Goal: Information Seeking & Learning: Learn about a topic

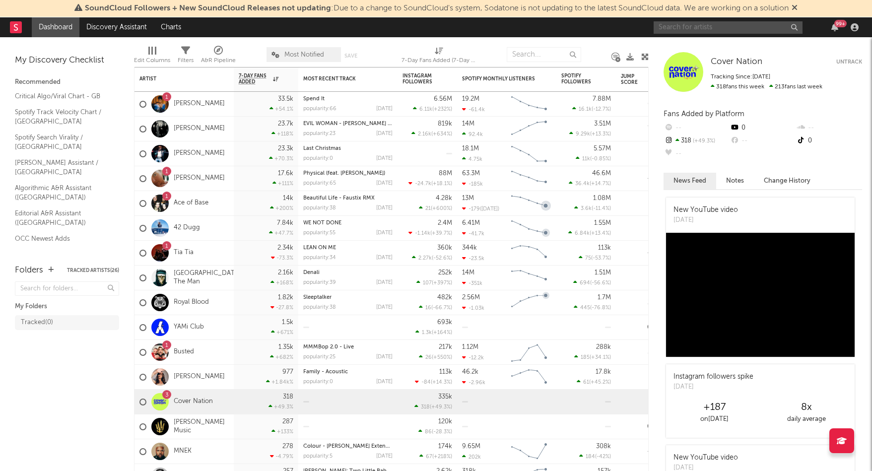
click at [685, 26] on input "text" at bounding box center [728, 27] width 149 height 12
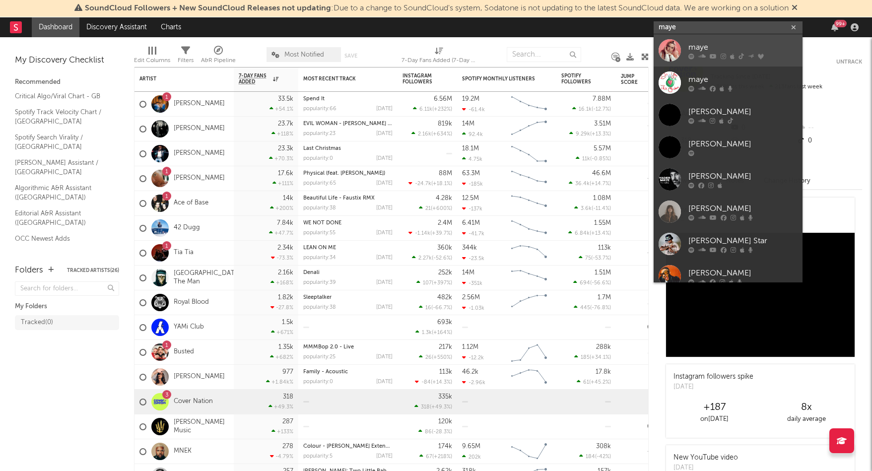
type input "maye"
click at [712, 53] on icon at bounding box center [713, 56] width 7 height 6
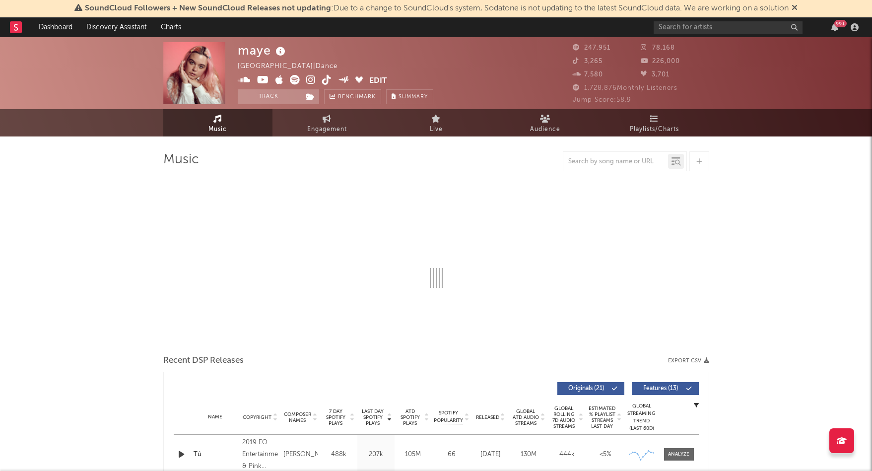
select select "6m"
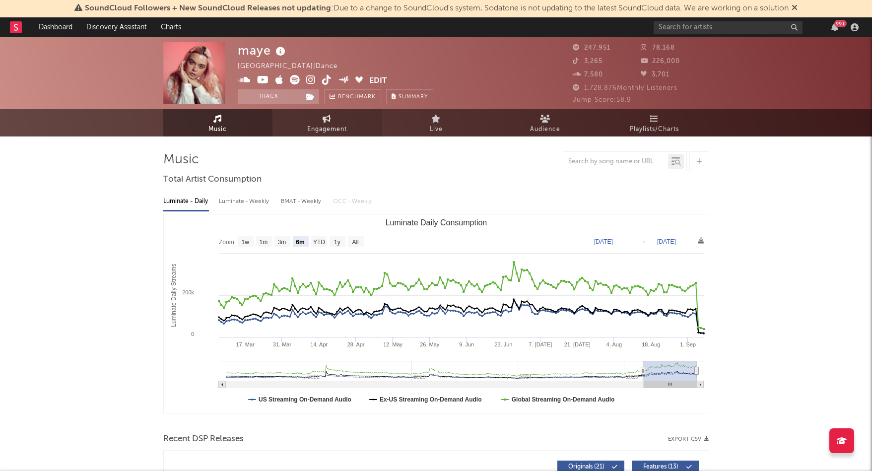
click at [304, 129] on link "Engagement" at bounding box center [326, 122] width 109 height 27
select select "1w"
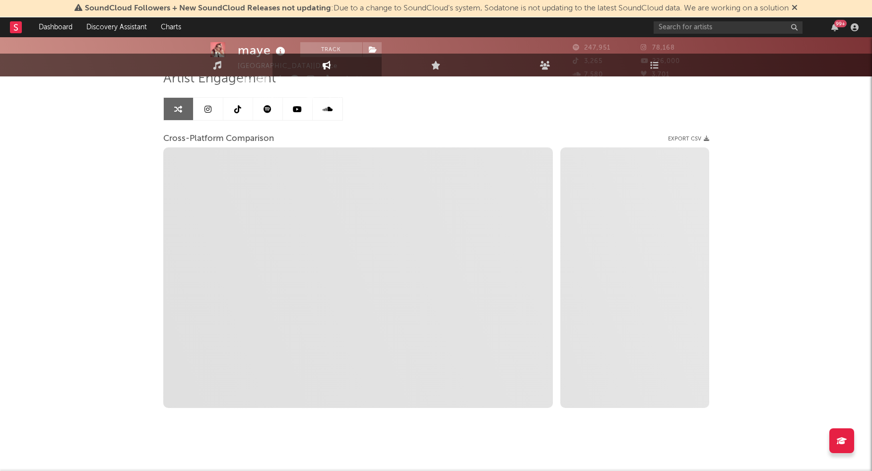
scroll to position [84, 0]
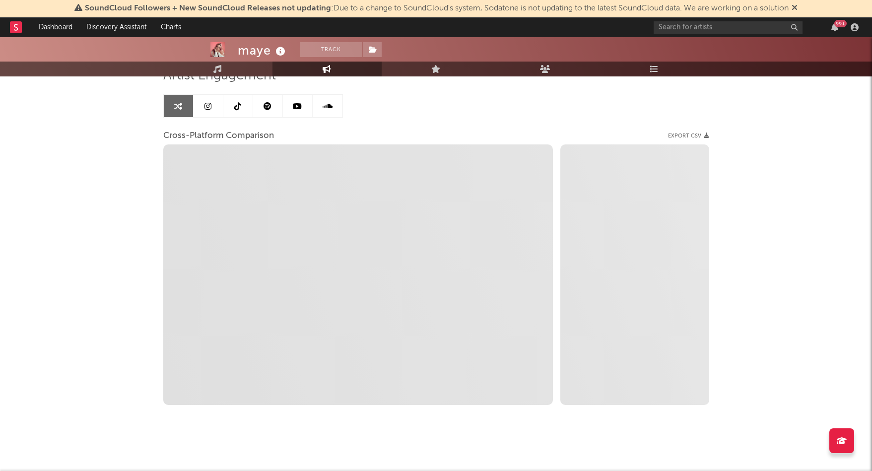
select select "1m"
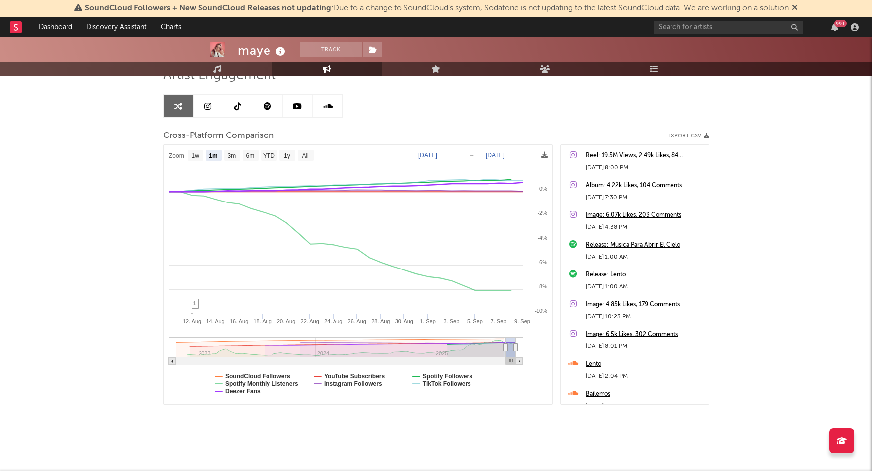
click at [248, 390] on text "Deezer Fans" at bounding box center [242, 391] width 35 height 7
select select "1m"
click at [248, 377] on text "SoundCloud Followers" at bounding box center [257, 376] width 65 height 7
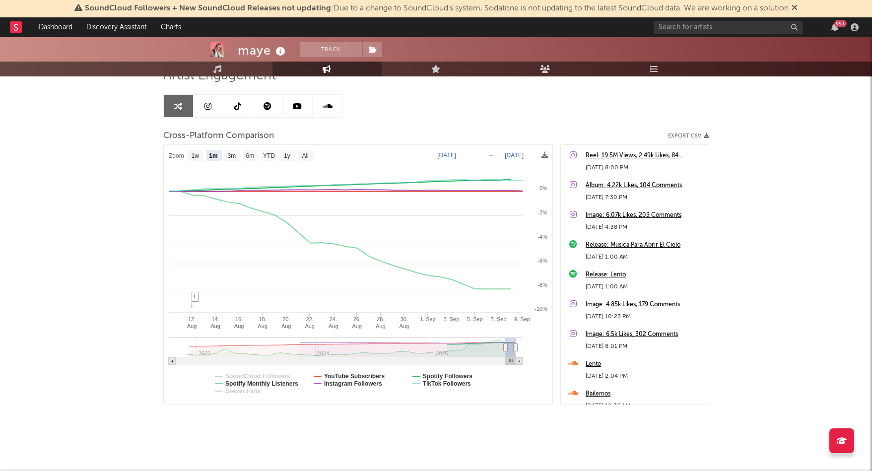
select select "1m"
click at [360, 377] on text "YouTube Subscribers" at bounding box center [354, 376] width 61 height 7
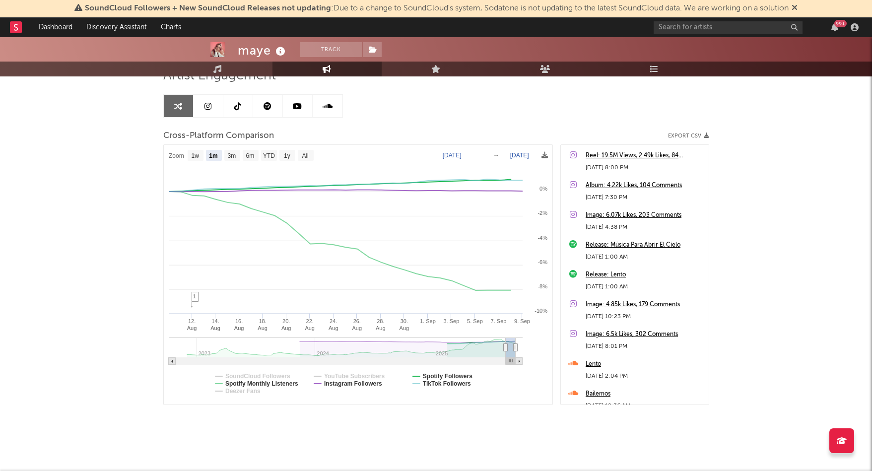
select select "1m"
click at [455, 376] on text "Spotify Followers" at bounding box center [447, 376] width 50 height 7
select select "1m"
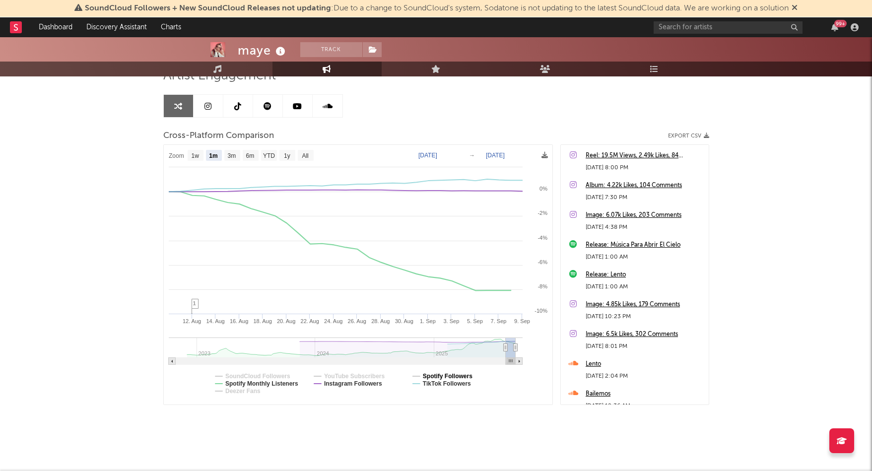
click at [472, 376] on text "Spotify Followers" at bounding box center [447, 376] width 50 height 7
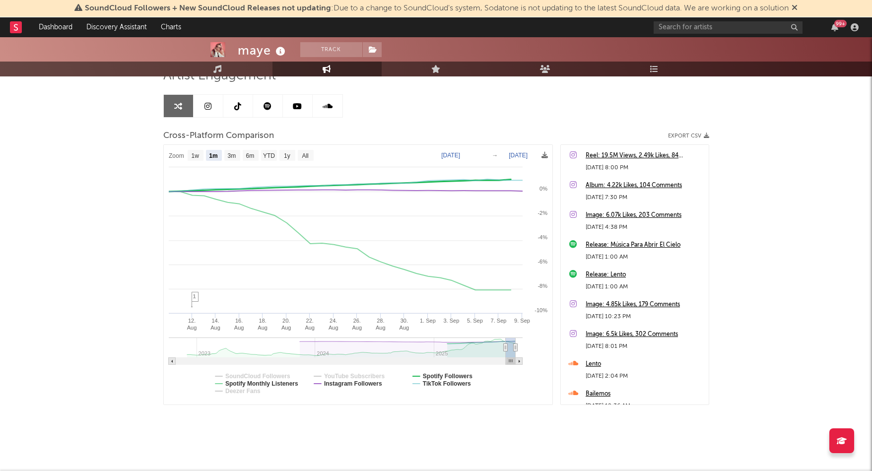
select select "1m"
click at [284, 384] on text "Spotify Monthly Listeners" at bounding box center [261, 383] width 73 height 7
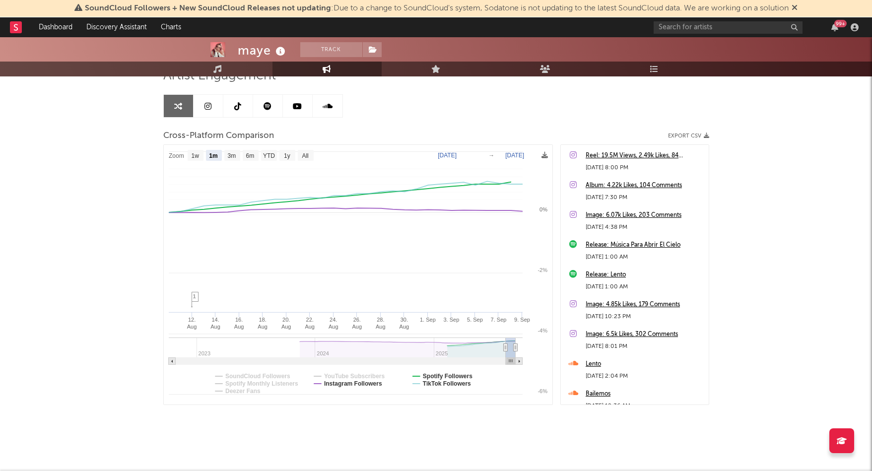
select select "1m"
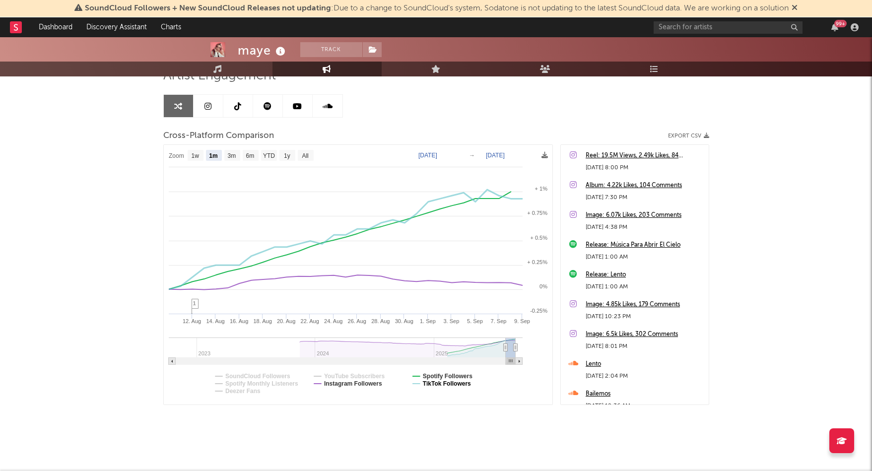
click at [464, 384] on text "TikTok Followers" at bounding box center [446, 383] width 48 height 7
click at [231, 156] on text "3m" at bounding box center [231, 155] width 8 height 7
select select "3m"
type input "[DATE]"
select select "3m"
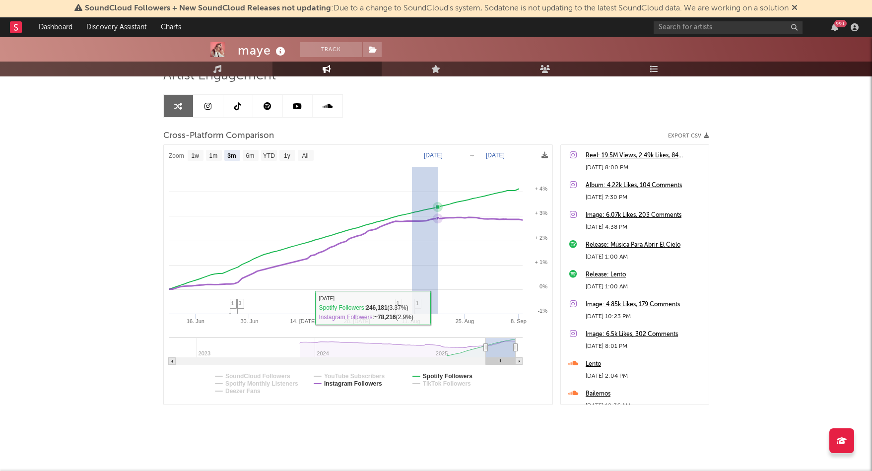
drag, startPoint x: 411, startPoint y: 309, endPoint x: 438, endPoint y: 307, distance: 26.4
type input "[DATE]"
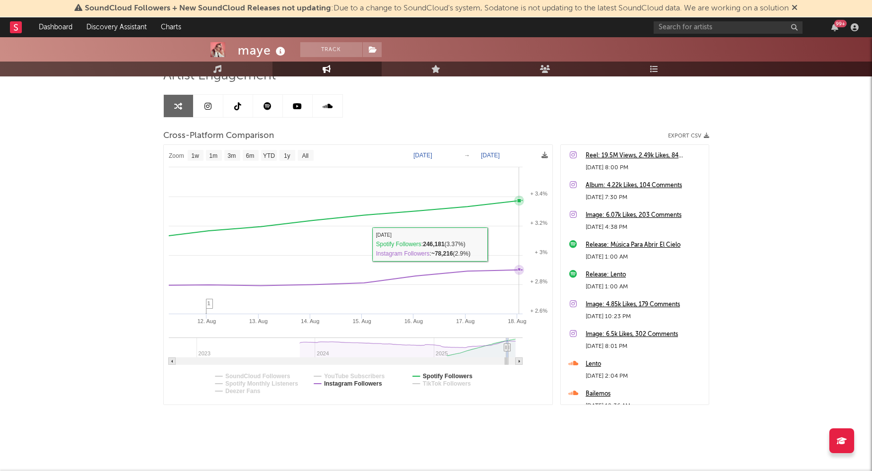
select select "1w"
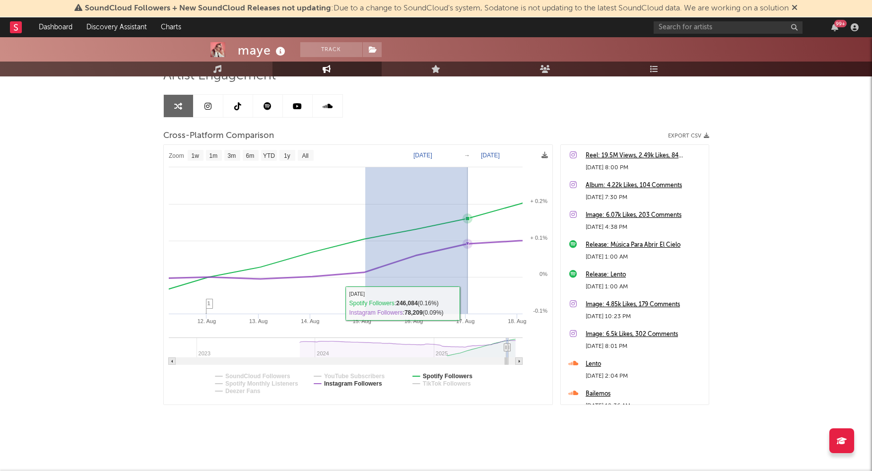
drag, startPoint x: 365, startPoint y: 308, endPoint x: 468, endPoint y: 301, distance: 103.0
type input "[DATE]"
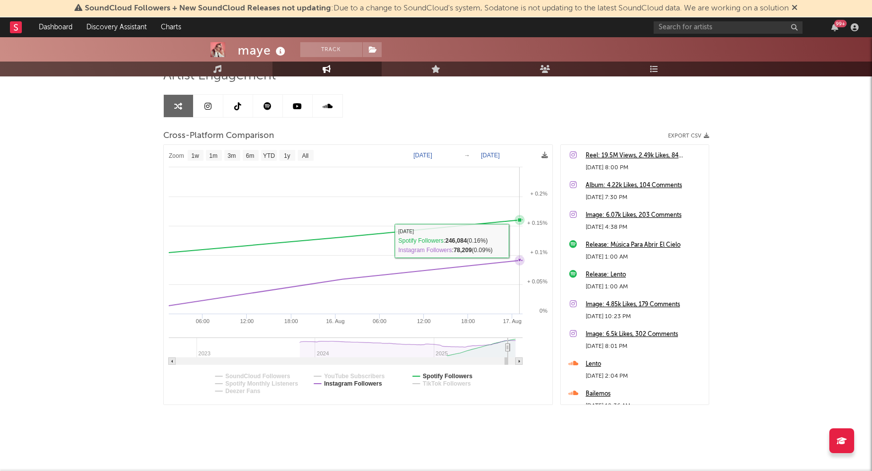
select select "1w"
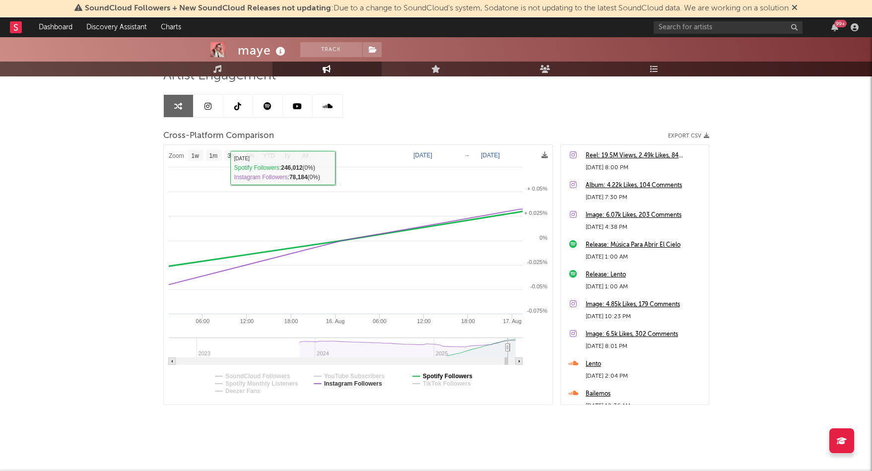
click at [441, 377] on text "Spotify Followers" at bounding box center [447, 376] width 50 height 7
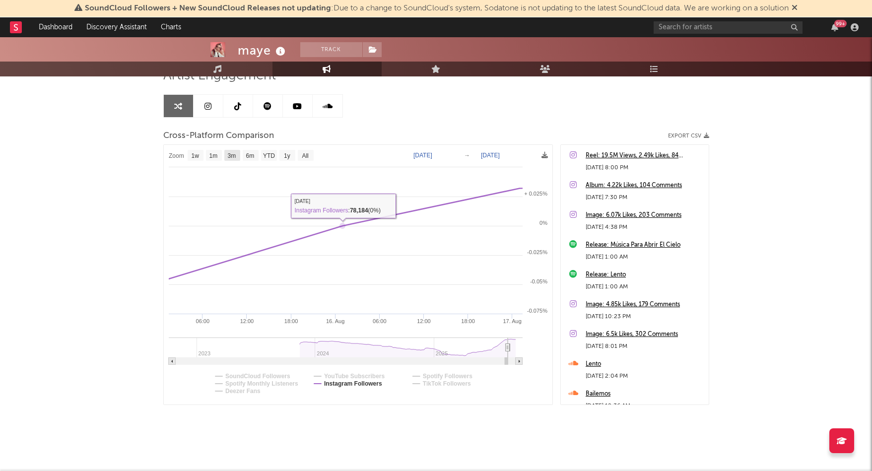
click at [235, 156] on text "3m" at bounding box center [231, 155] width 8 height 7
select select "3m"
type input "[DATE]"
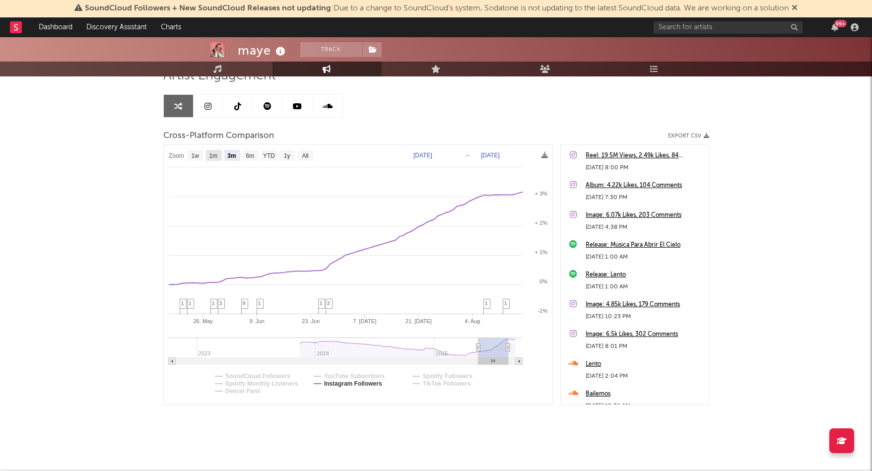
click at [213, 155] on text "1m" at bounding box center [213, 155] width 8 height 7
select select "1m"
type input "[DATE]"
select select "1m"
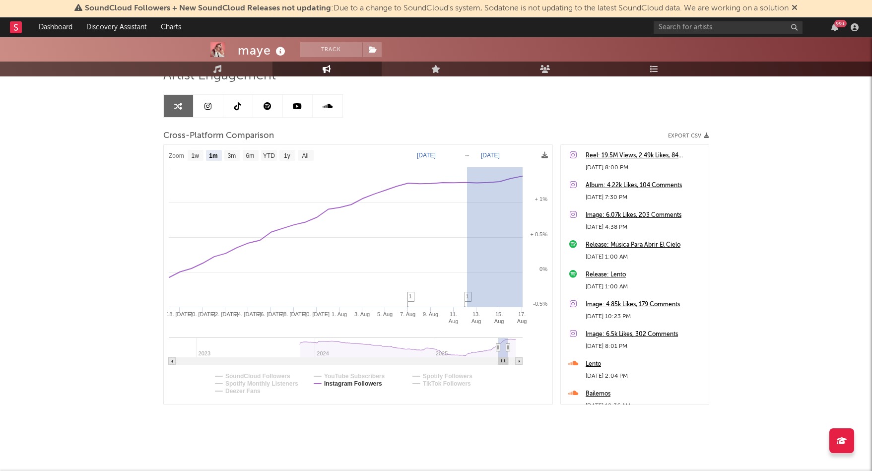
drag, startPoint x: 467, startPoint y: 286, endPoint x: 535, endPoint y: 277, distance: 68.7
click at [535, 277] on rect at bounding box center [358, 275] width 389 height 260
type input "[DATE]"
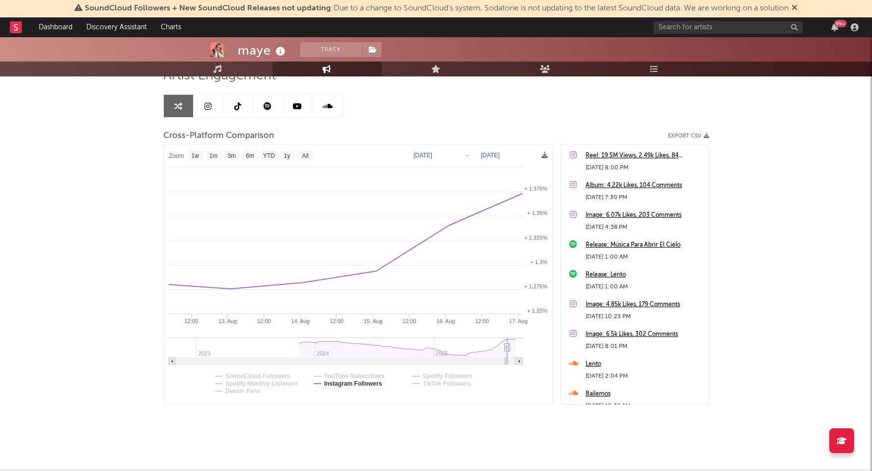
select select "1w"
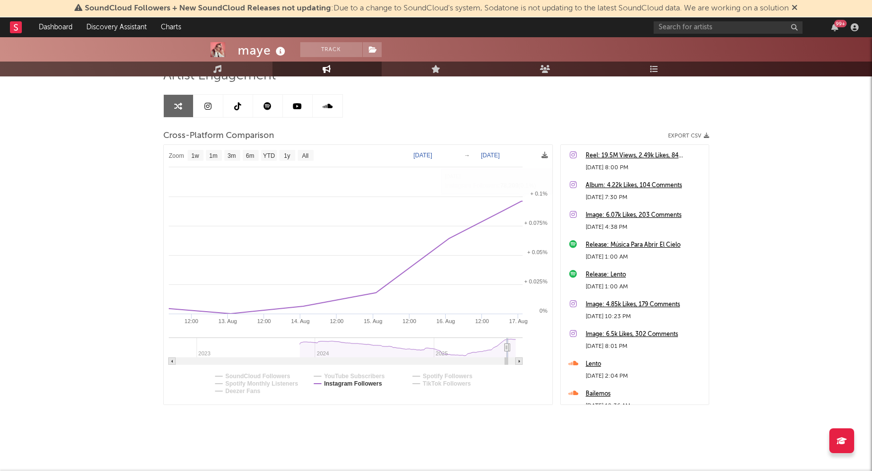
click at [500, 157] on text "[DATE]" at bounding box center [490, 155] width 19 height 7
select select "1w"
click at [507, 160] on rect at bounding box center [358, 275] width 389 height 260
click at [504, 158] on rect at bounding box center [358, 275] width 389 height 260
click at [497, 153] on text "[DATE]" at bounding box center [490, 155] width 19 height 7
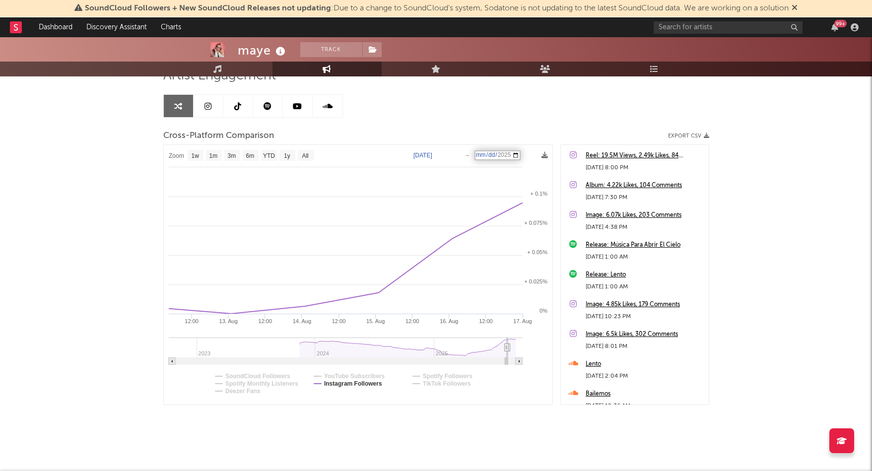
type input "[DATE]"
select select "1w"
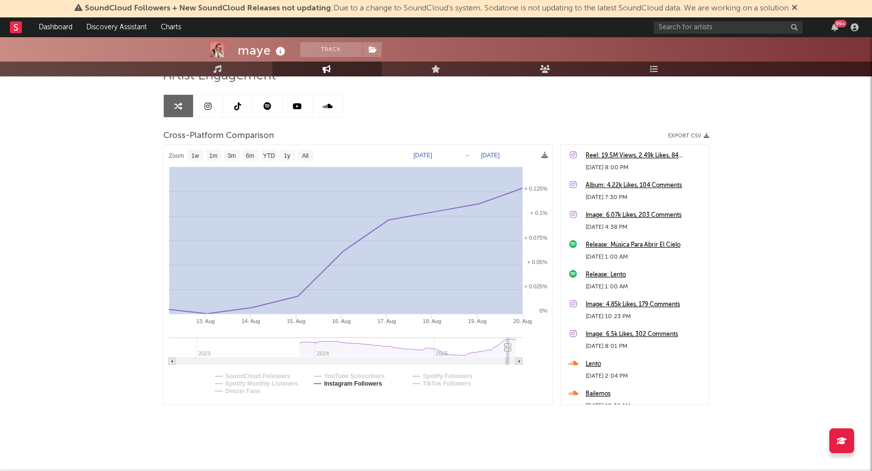
drag, startPoint x: 169, startPoint y: 309, endPoint x: 540, endPoint y: 304, distance: 370.8
click at [540, 304] on icon "Created with Highcharts 10.3.3 [DATE]. Aug [DATE]. Aug [DATE]. Aug 19. Aug [DAT…" at bounding box center [358, 275] width 389 height 260
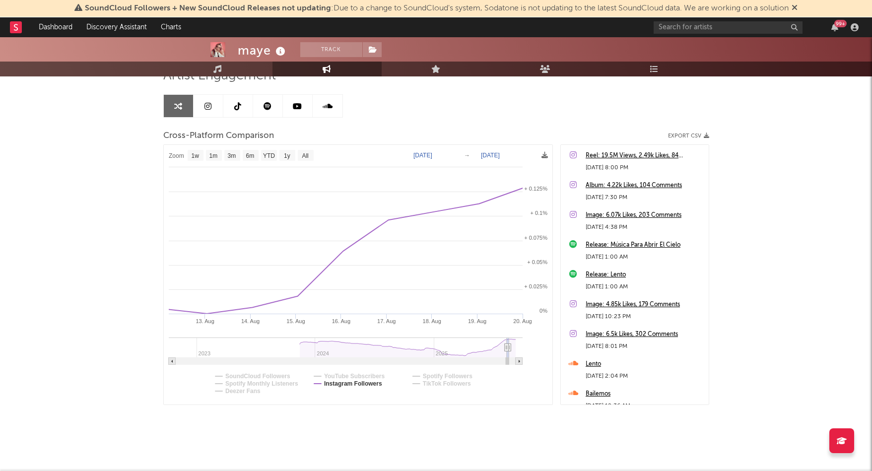
select select "1w"
